Goal: Task Accomplishment & Management: Use online tool/utility

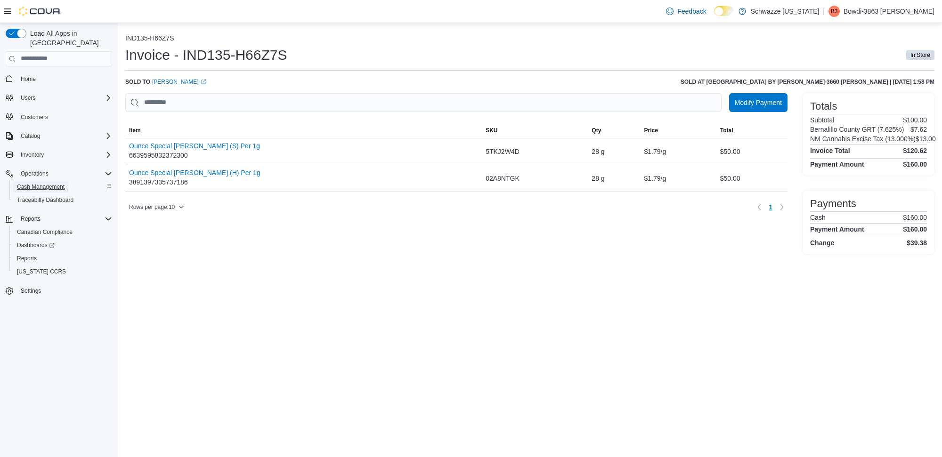
drag, startPoint x: 45, startPoint y: 172, endPoint x: 61, endPoint y: 173, distance: 16.5
click at [45, 183] on span "Cash Management" at bounding box center [41, 187] width 48 height 8
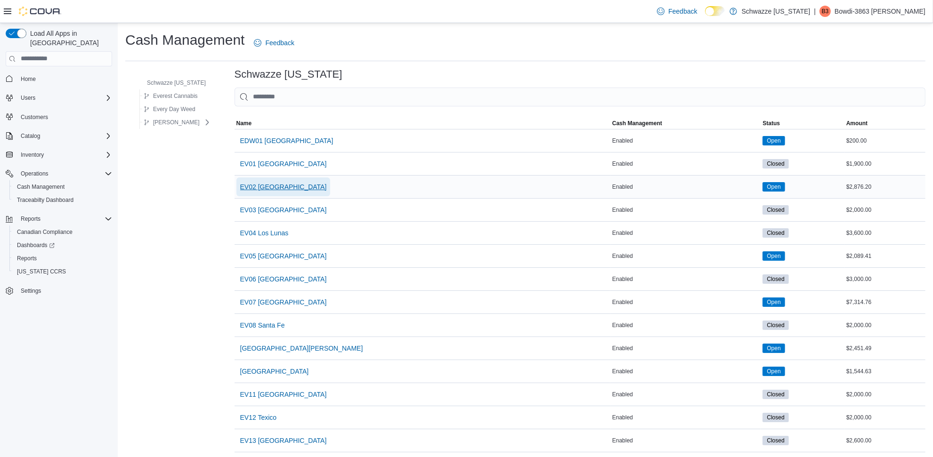
click at [281, 184] on span "EV02 [GEOGRAPHIC_DATA]" at bounding box center [283, 186] width 87 height 9
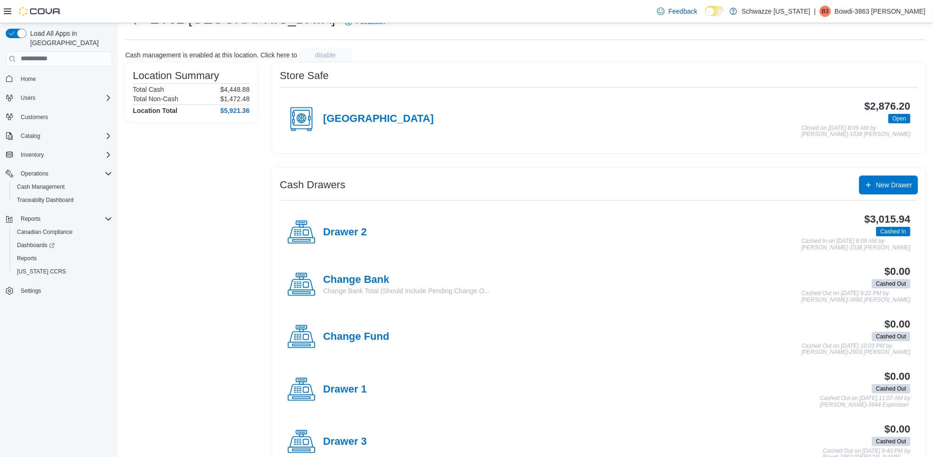
scroll to position [59, 0]
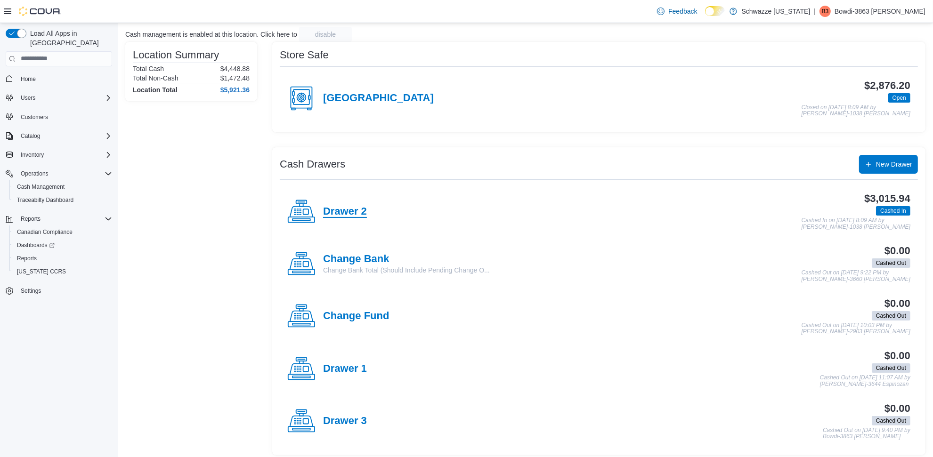
click at [354, 217] on h4 "Drawer 2" at bounding box center [345, 212] width 44 height 12
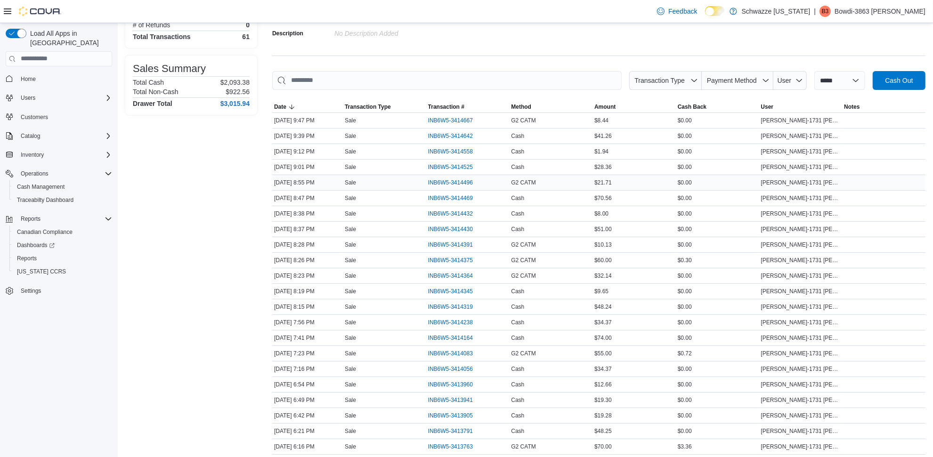
scroll to position [118, 0]
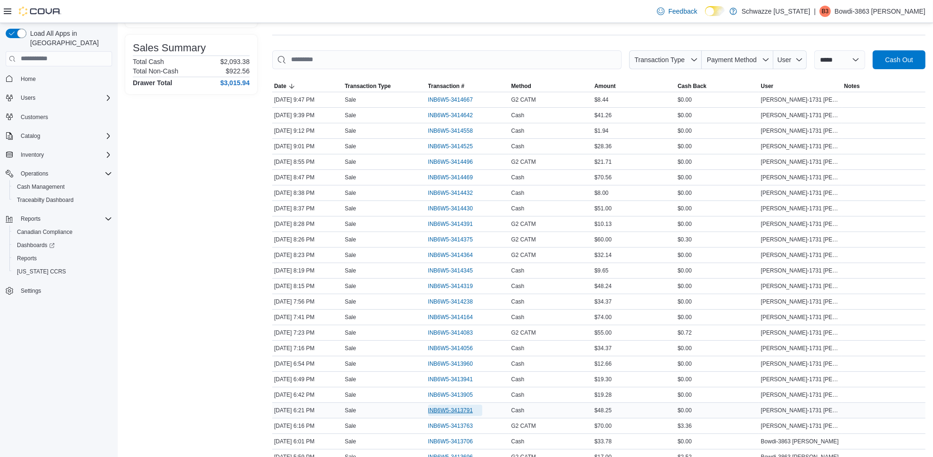
click at [461, 409] on span "INB6W5-3413791" at bounding box center [450, 411] width 45 height 8
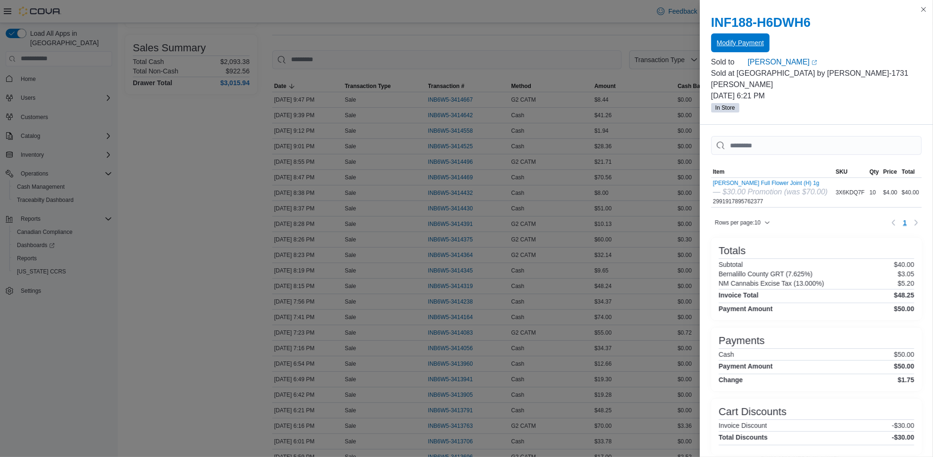
click at [745, 37] on span "Modify Payment" at bounding box center [740, 42] width 47 height 19
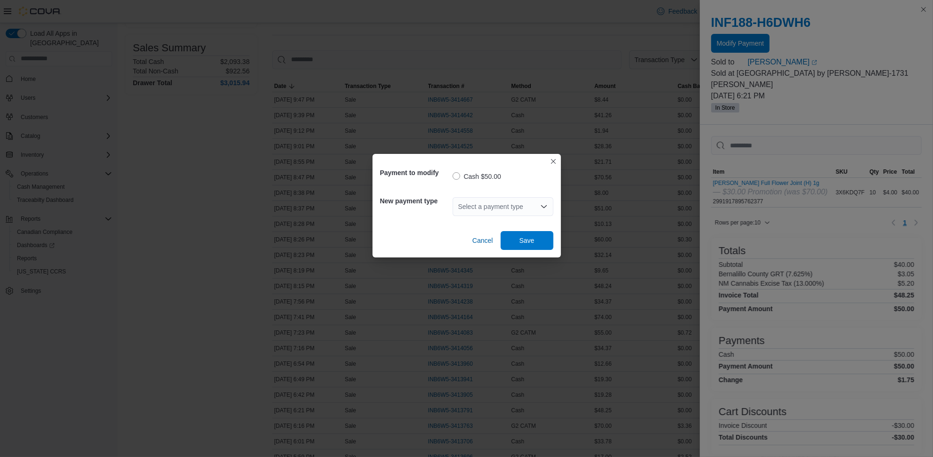
click at [547, 204] on icon "Open list of options" at bounding box center [544, 207] width 8 height 8
click at [499, 232] on span "G2 CATM" at bounding box center [509, 236] width 78 height 9
click at [517, 245] on span "Save" at bounding box center [526, 240] width 41 height 19
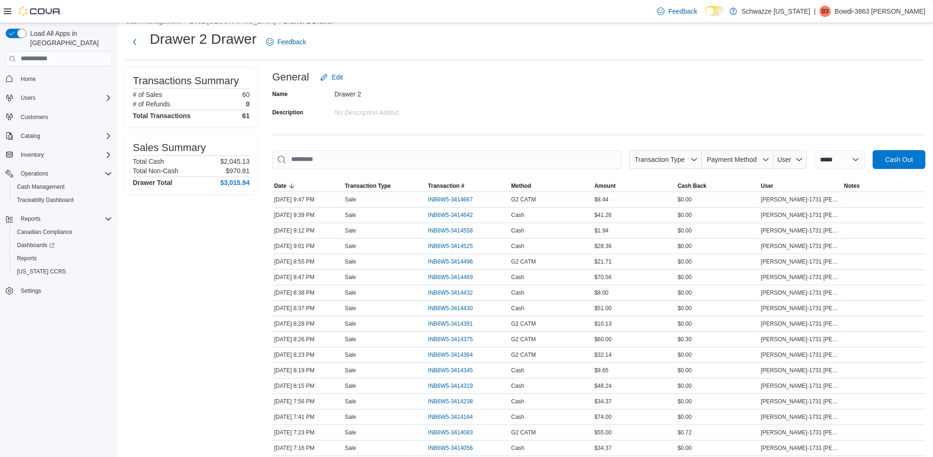
scroll to position [0, 0]
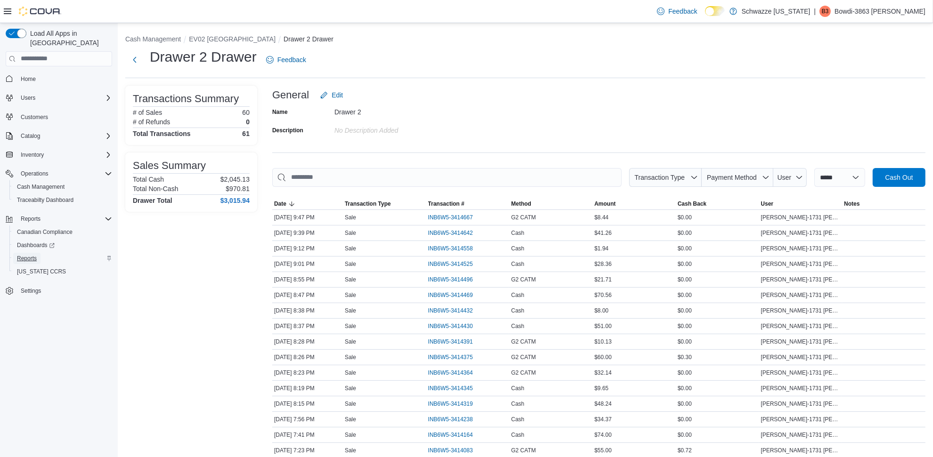
click at [30, 255] on span "Reports" at bounding box center [27, 259] width 20 height 8
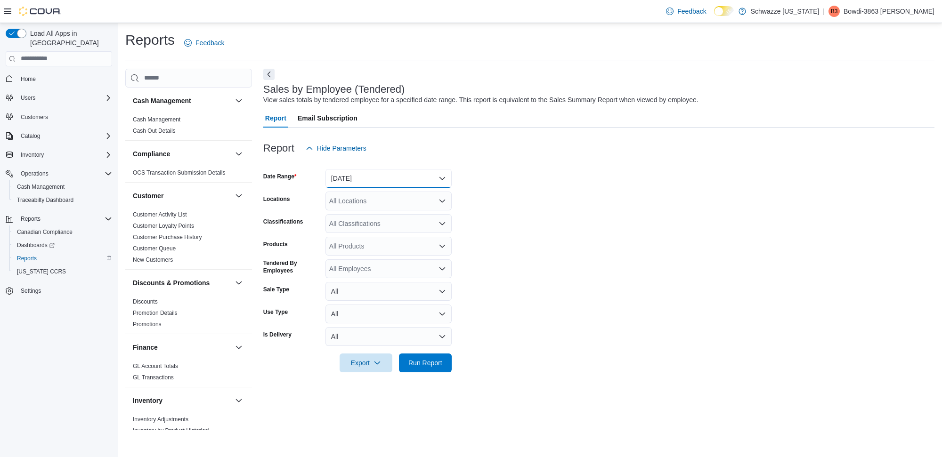
click at [378, 175] on button "[DATE]" at bounding box center [389, 178] width 126 height 19
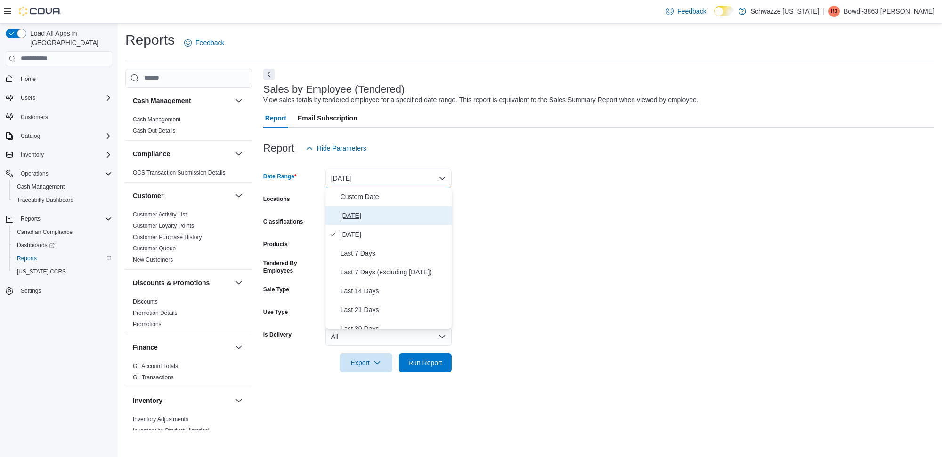
click at [355, 211] on span "[DATE]" at bounding box center [394, 215] width 107 height 11
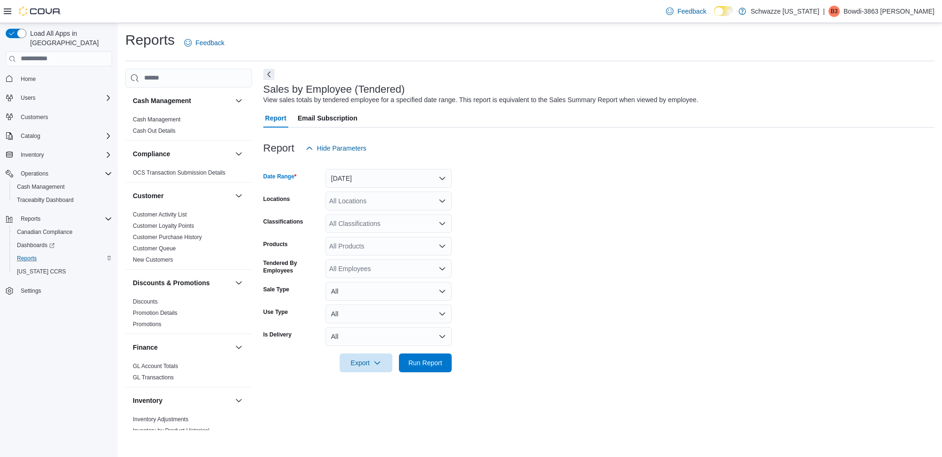
click at [371, 204] on div "All Locations" at bounding box center [389, 201] width 126 height 19
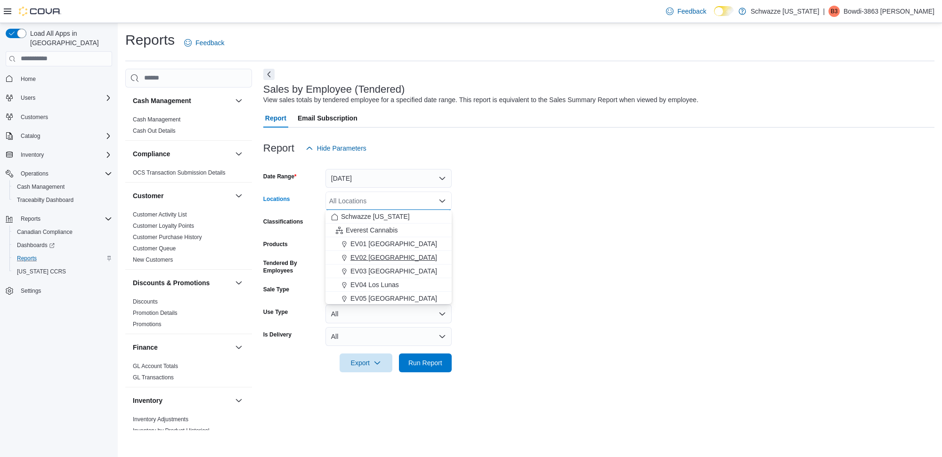
click at [375, 257] on span "EV02 [GEOGRAPHIC_DATA]" at bounding box center [394, 257] width 87 height 9
click at [432, 363] on span "Run Report" at bounding box center [425, 362] width 34 height 9
